Goal: Subscribe to service/newsletter

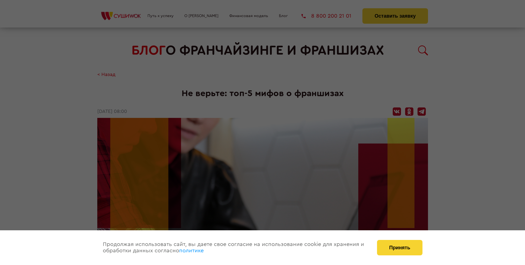
scroll to position [623, 0]
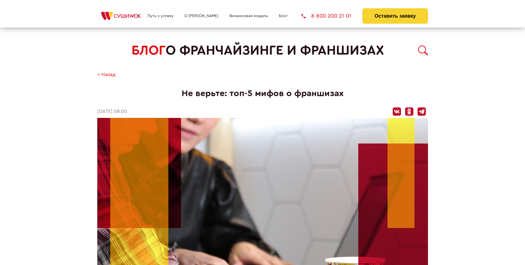
scroll to position [623, 0]
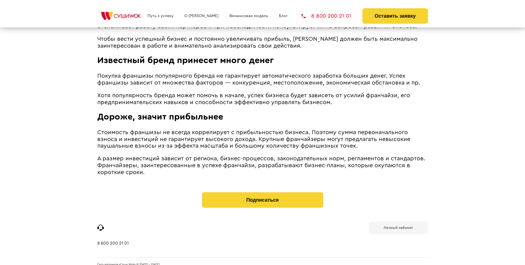
click at [398, 226] on b "Личный кабинет" at bounding box center [398, 228] width 29 height 4
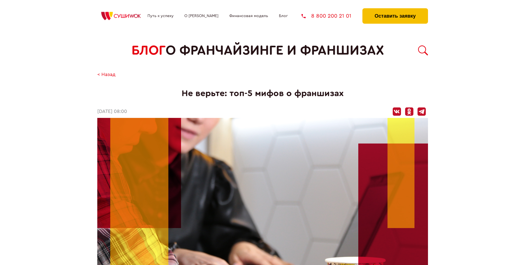
click at [395, 10] on button "Оставить заявку" at bounding box center [395, 15] width 65 height 15
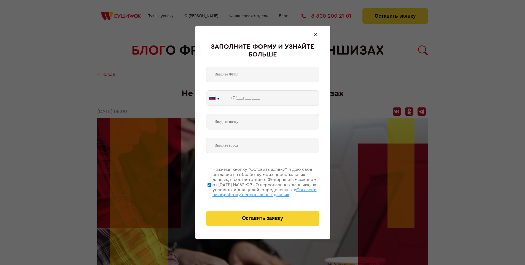
click at [256, 192] on span "Согласии на обработку персональных данных" at bounding box center [265, 192] width 104 height 9
click at [211, 192] on input "Нажимая кнопку “Оставить заявку”, я даю свое согласие на обработку моих персона…" at bounding box center [210, 185] width 4 height 44
checkbox input "false"
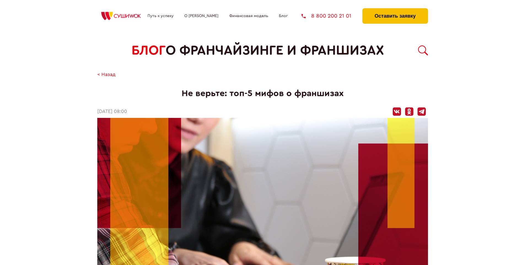
click at [395, 10] on button "Оставить заявку" at bounding box center [395, 15] width 65 height 15
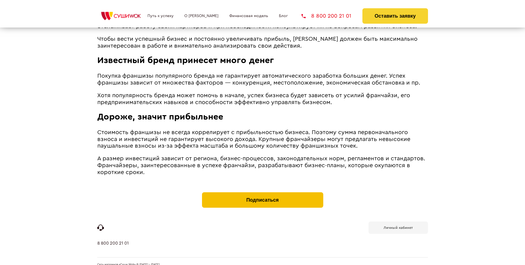
click at [263, 193] on button "Подписаться" at bounding box center [262, 200] width 121 height 15
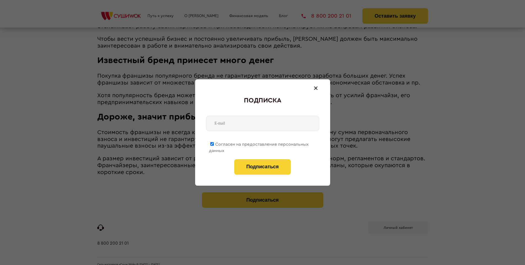
click at [259, 143] on span "Согласен на предоставление персональных данных" at bounding box center [259, 147] width 100 height 11
click at [214, 143] on input "Согласен на предоставление персональных данных" at bounding box center [212, 144] width 4 height 4
checkbox input "false"
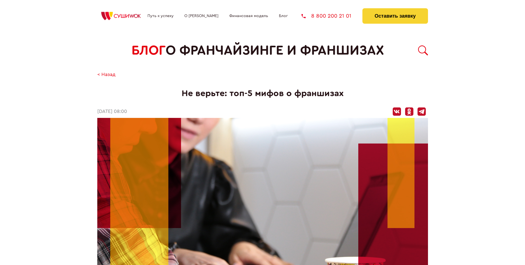
scroll to position [623, 0]
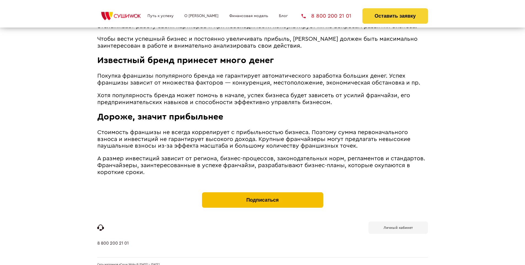
click at [263, 193] on button "Подписаться" at bounding box center [262, 200] width 121 height 15
